Goal: Book appointment/travel/reservation

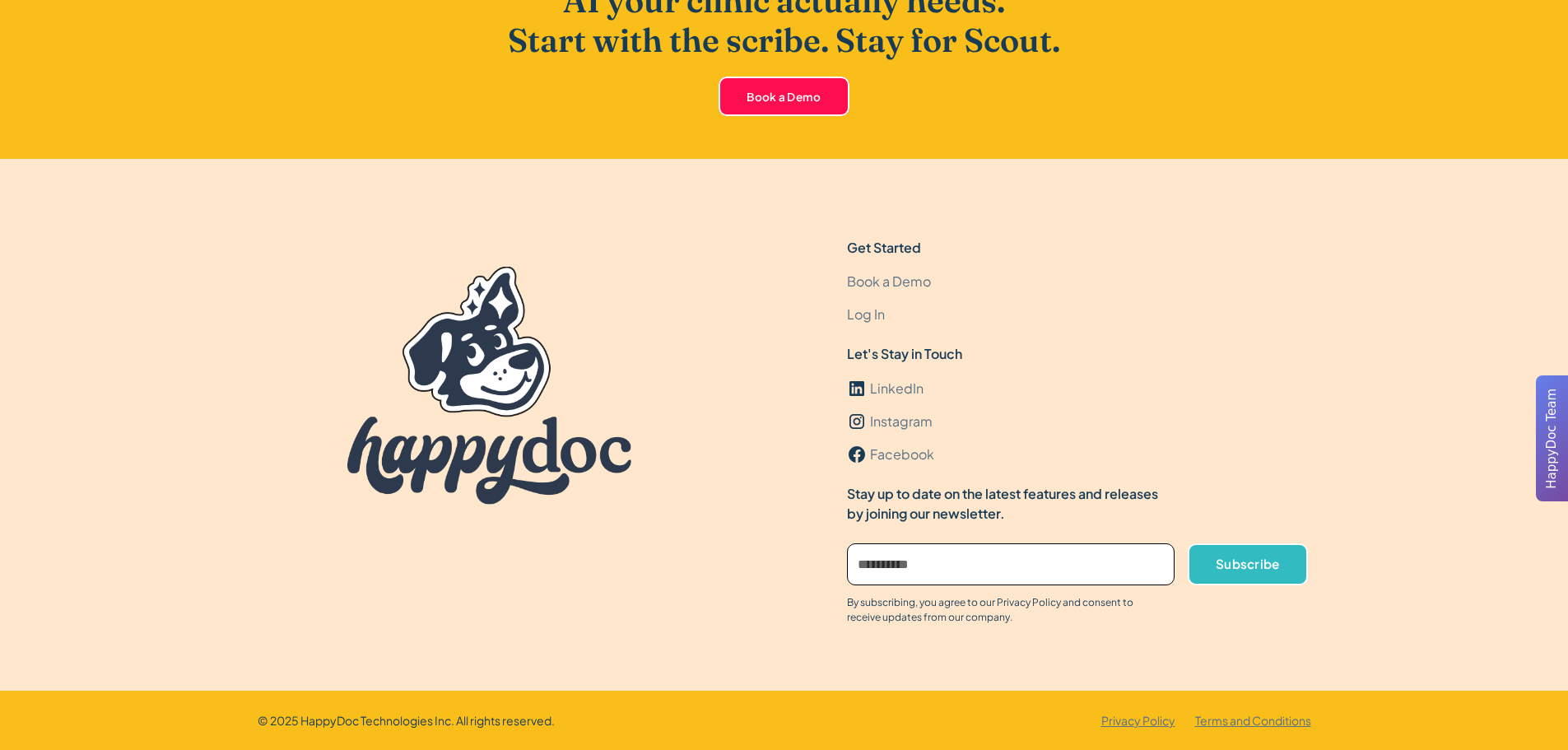
scroll to position [3683, 0]
click at [902, 277] on link "Book a Demo" at bounding box center [889, 281] width 84 height 33
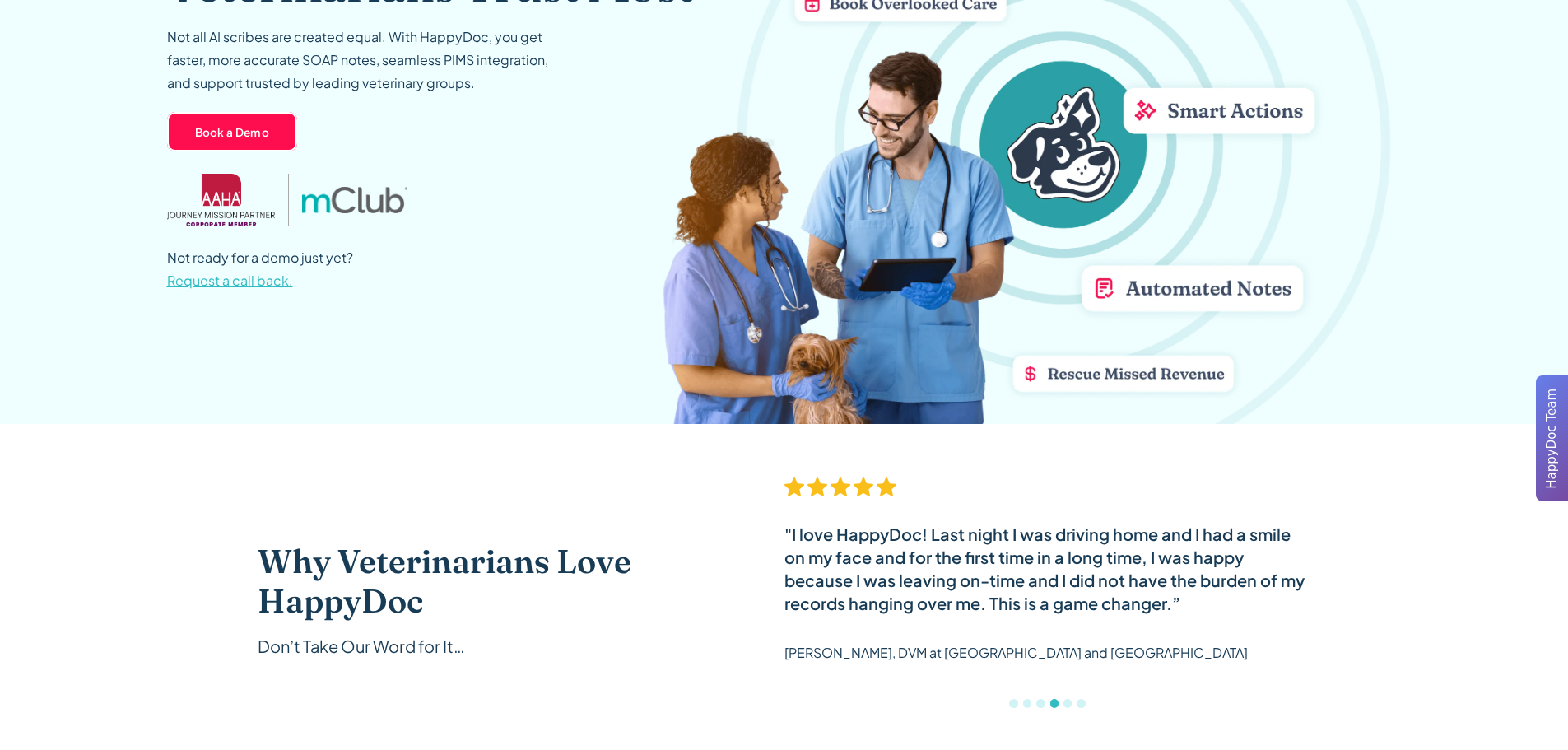
scroll to position [0, 0]
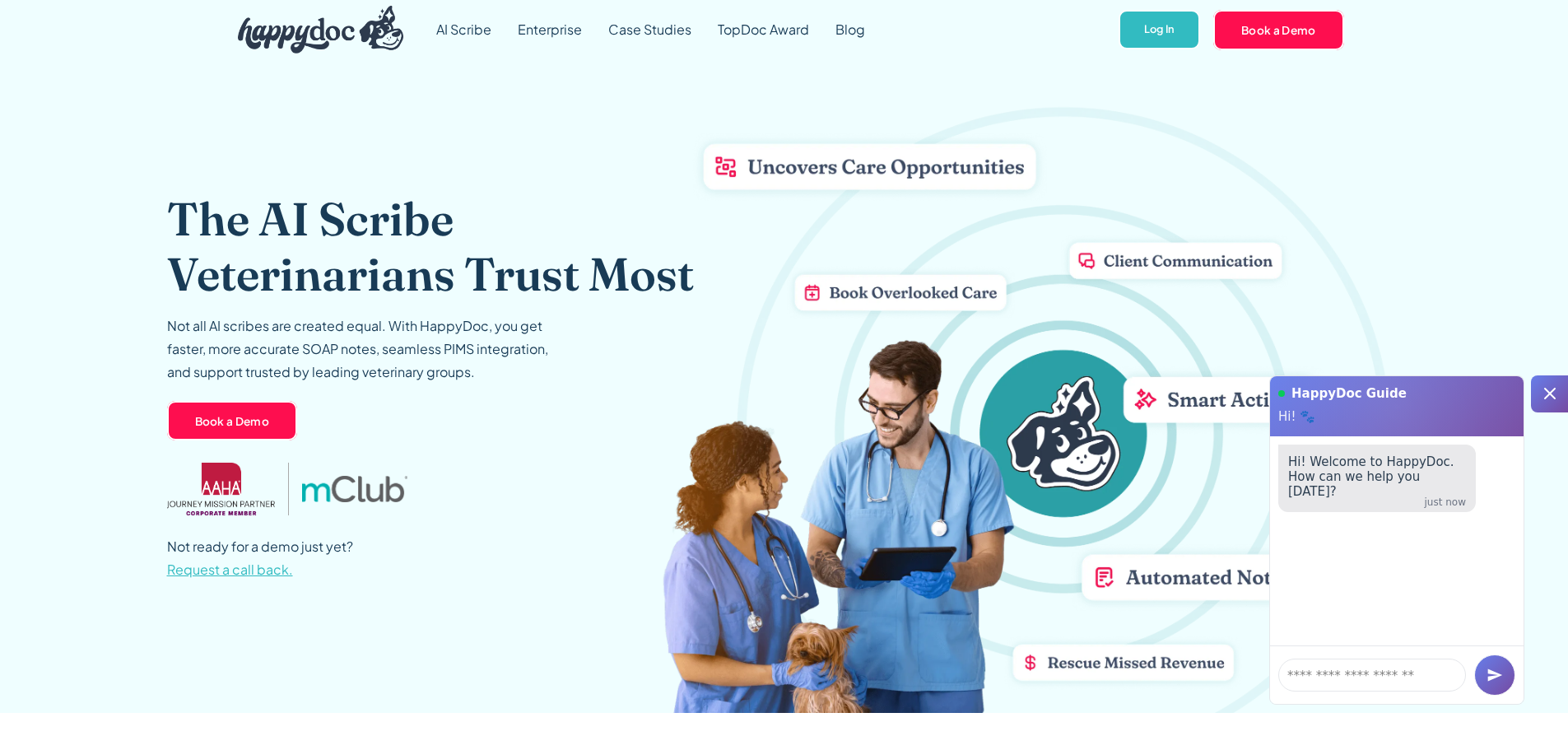
click at [293, 27] on img "home" at bounding box center [321, 29] width 166 height 48
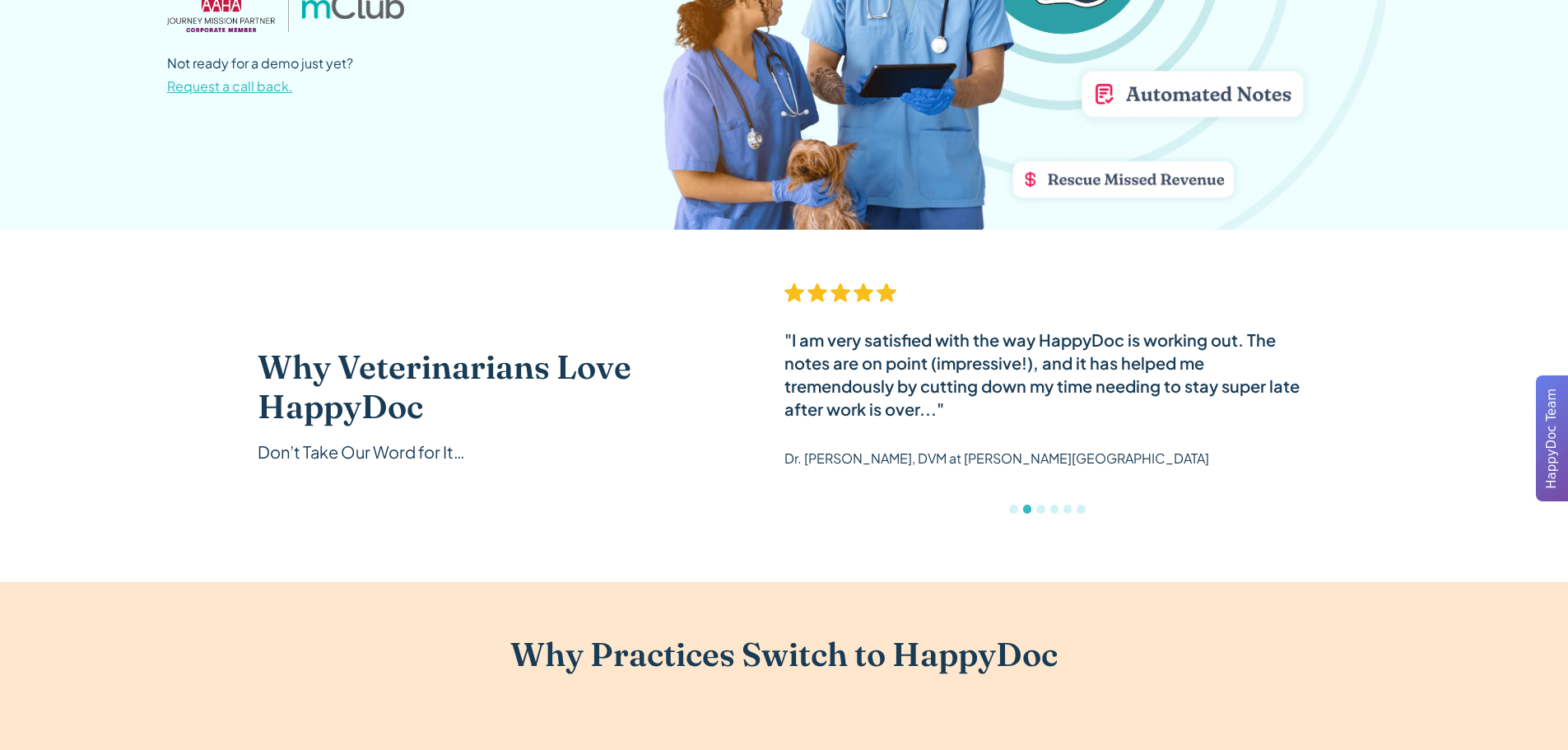
scroll to position [741, 0]
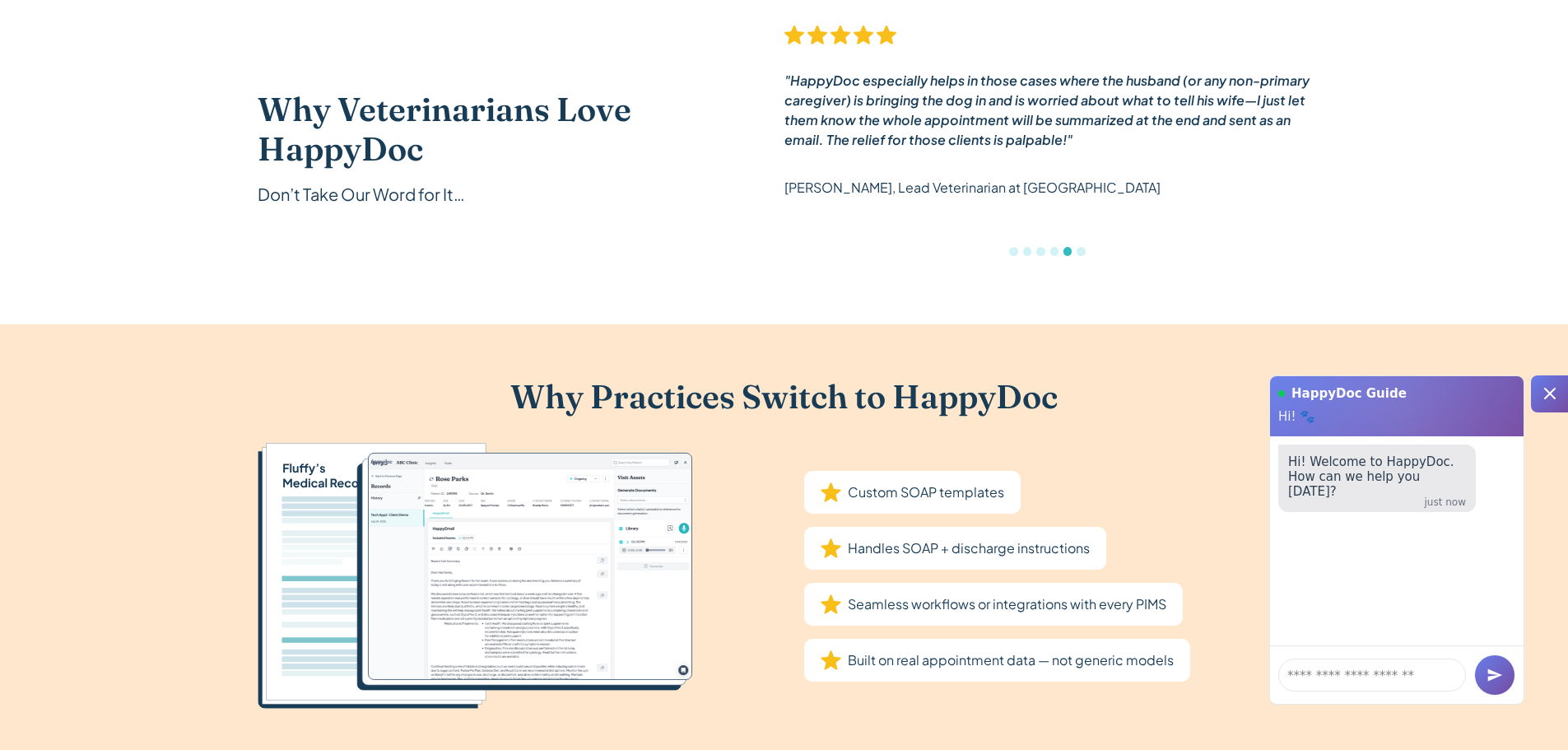
click at [1551, 398] on icon at bounding box center [1550, 393] width 20 height 20
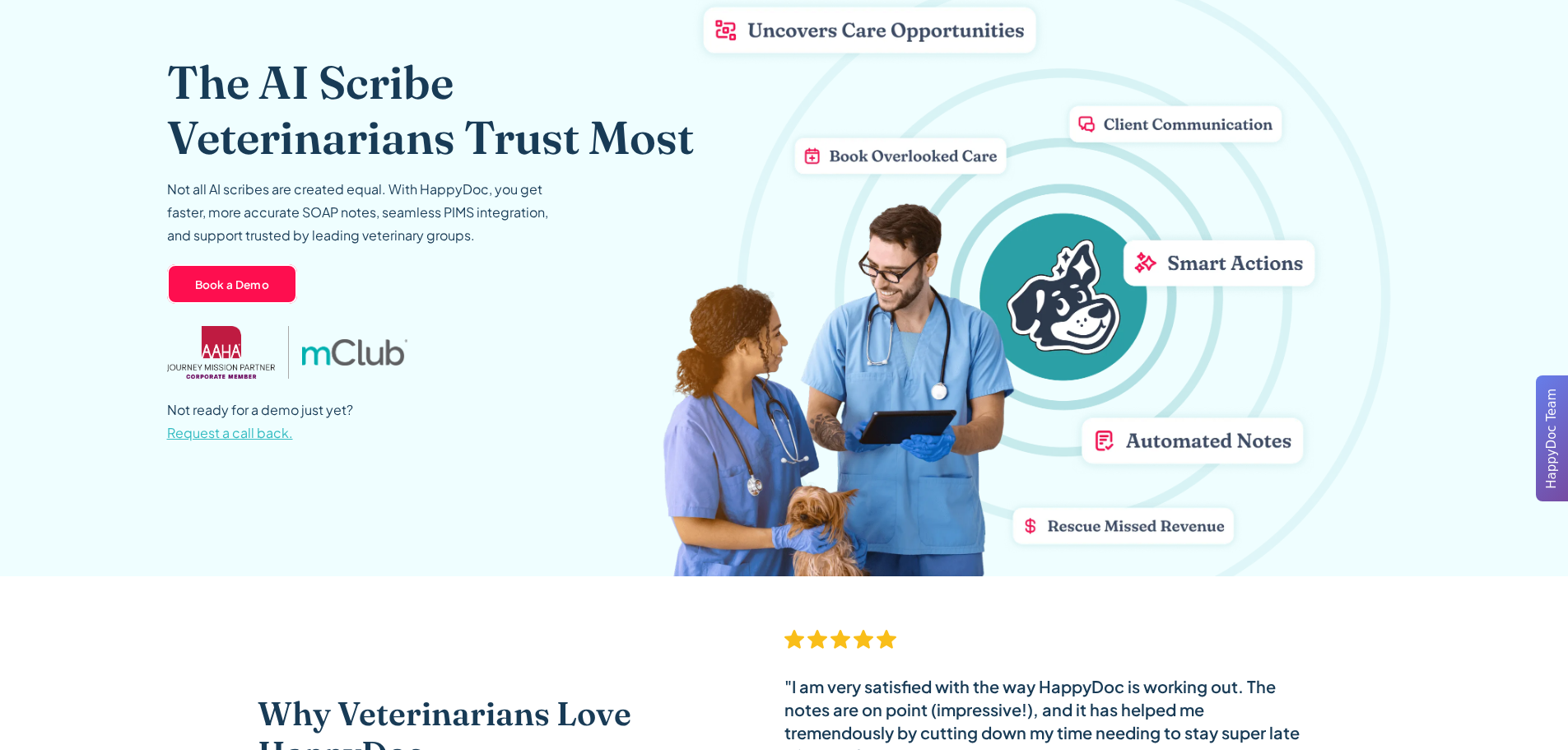
scroll to position [0, 0]
